Goal: Task Accomplishment & Management: Manage account settings

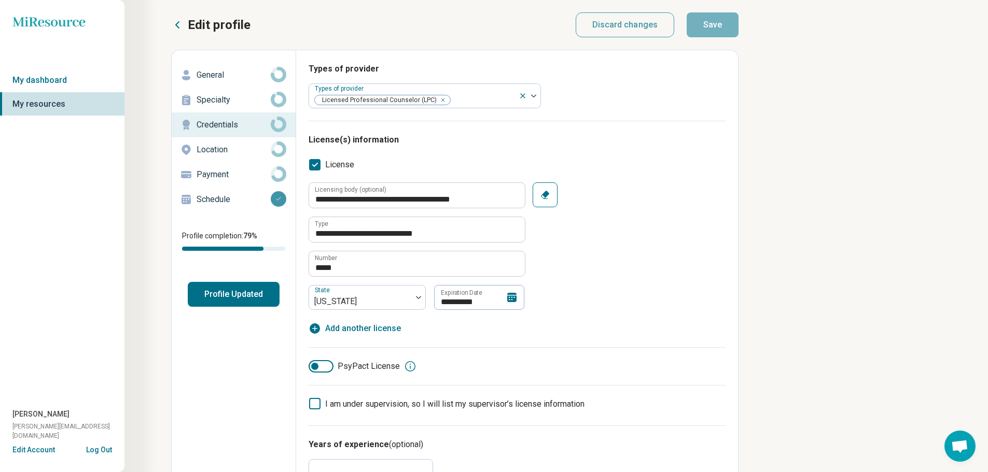
click at [511, 297] on icon at bounding box center [511, 297] width 9 height 9
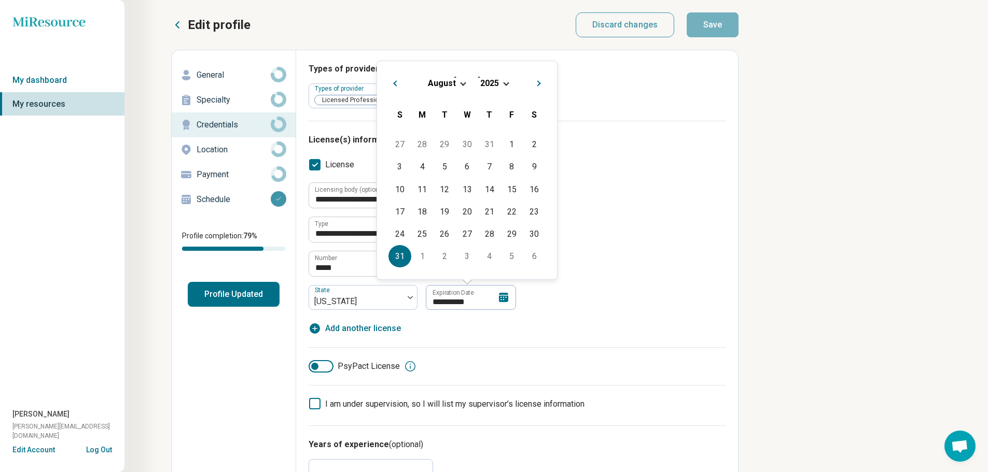
click at [503, 82] on span "Choose Date" at bounding box center [506, 83] width 6 height 6
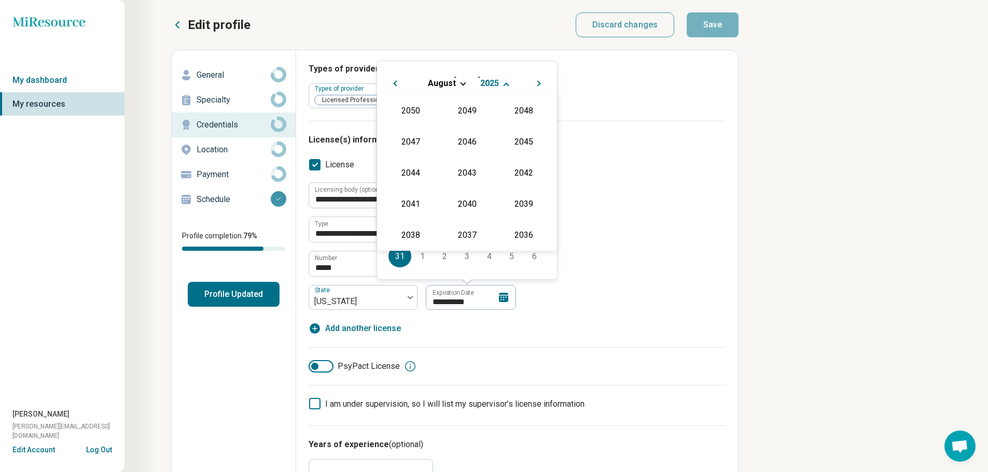
scroll to position [188, 0]
click at [518, 137] on div "2027" at bounding box center [523, 141] width 50 height 19
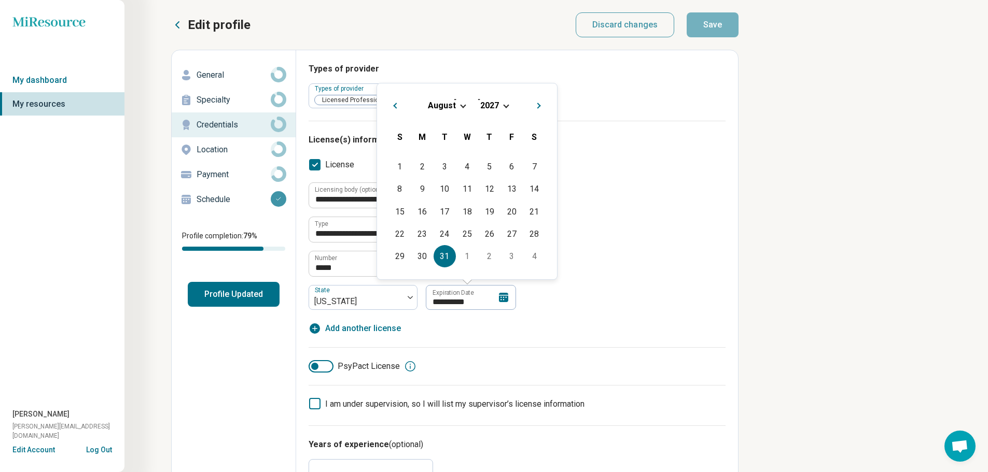
click at [447, 258] on div "31" at bounding box center [444, 256] width 22 height 22
type textarea "*"
type input "**********"
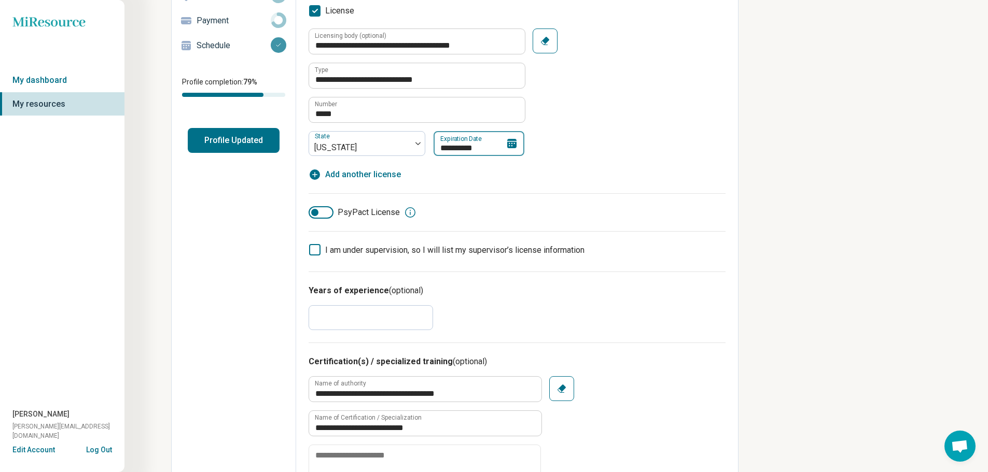
scroll to position [0, 0]
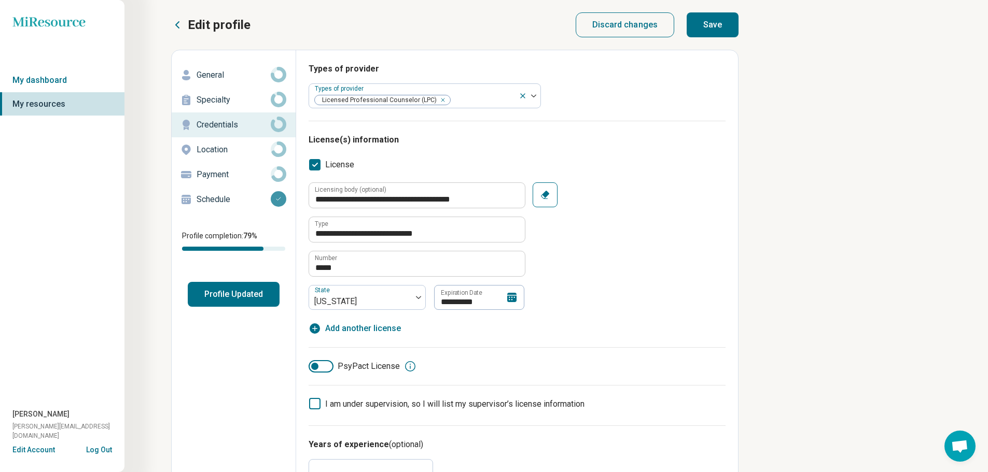
click at [705, 24] on button "Save" at bounding box center [712, 24] width 52 height 25
type textarea "*"
